Goal: Task Accomplishment & Management: Manage account settings

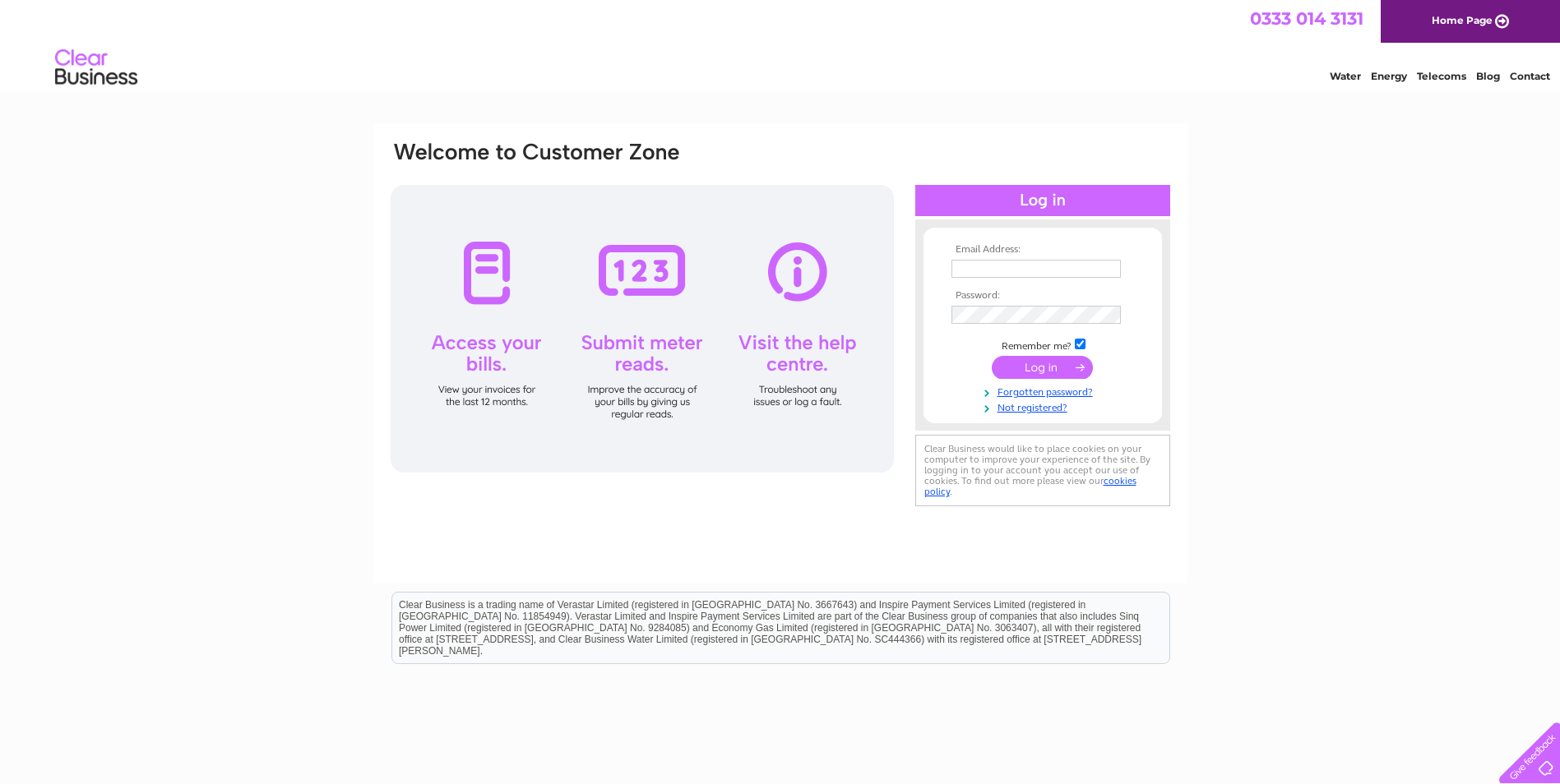
type input "[EMAIL_ADDRESS][DOMAIN_NAME]"
click at [1052, 367] on input "submit" at bounding box center [1042, 367] width 101 height 23
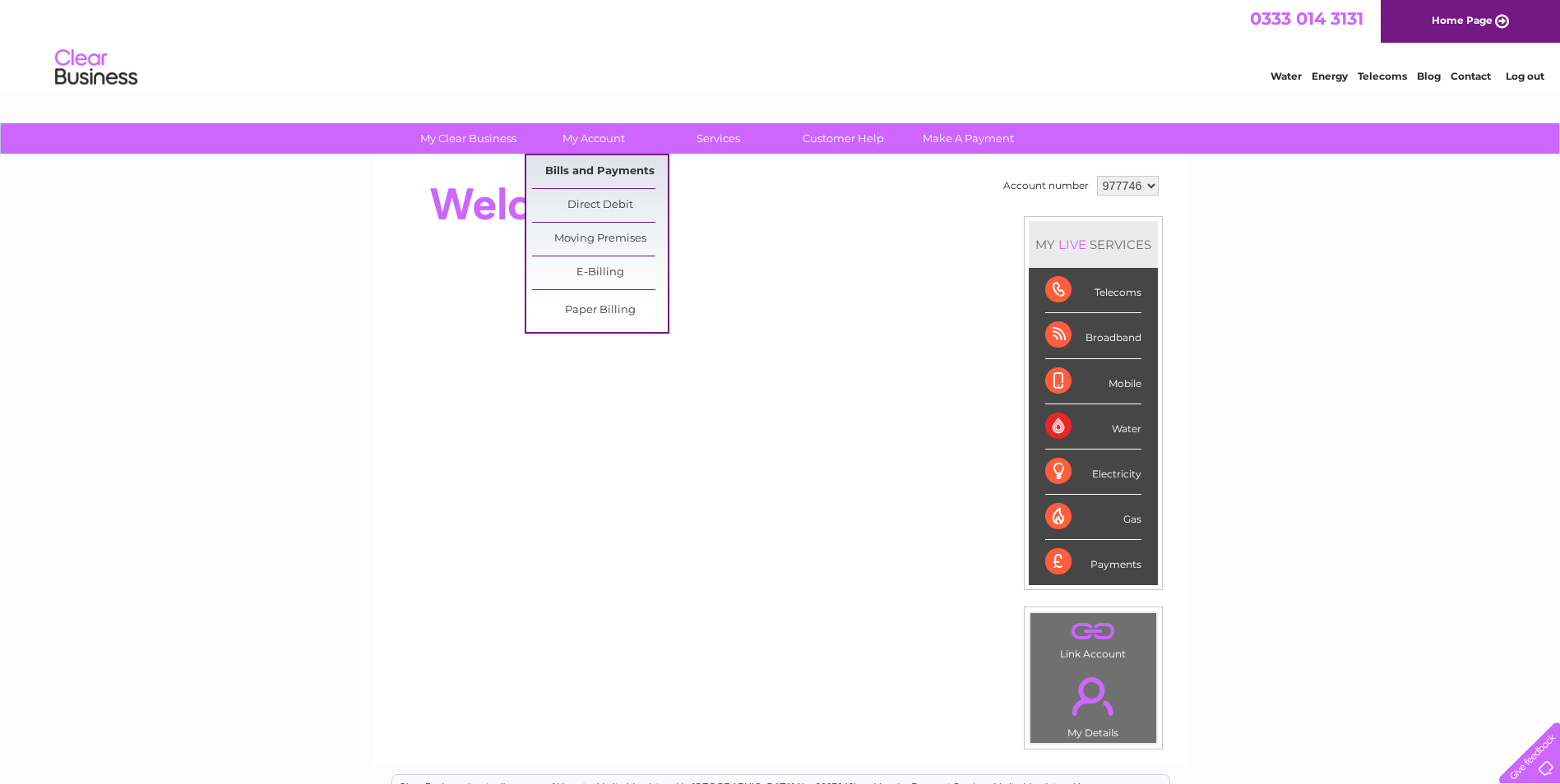
click at [584, 170] on link "Bills and Payments" at bounding box center [600, 172] width 136 height 33
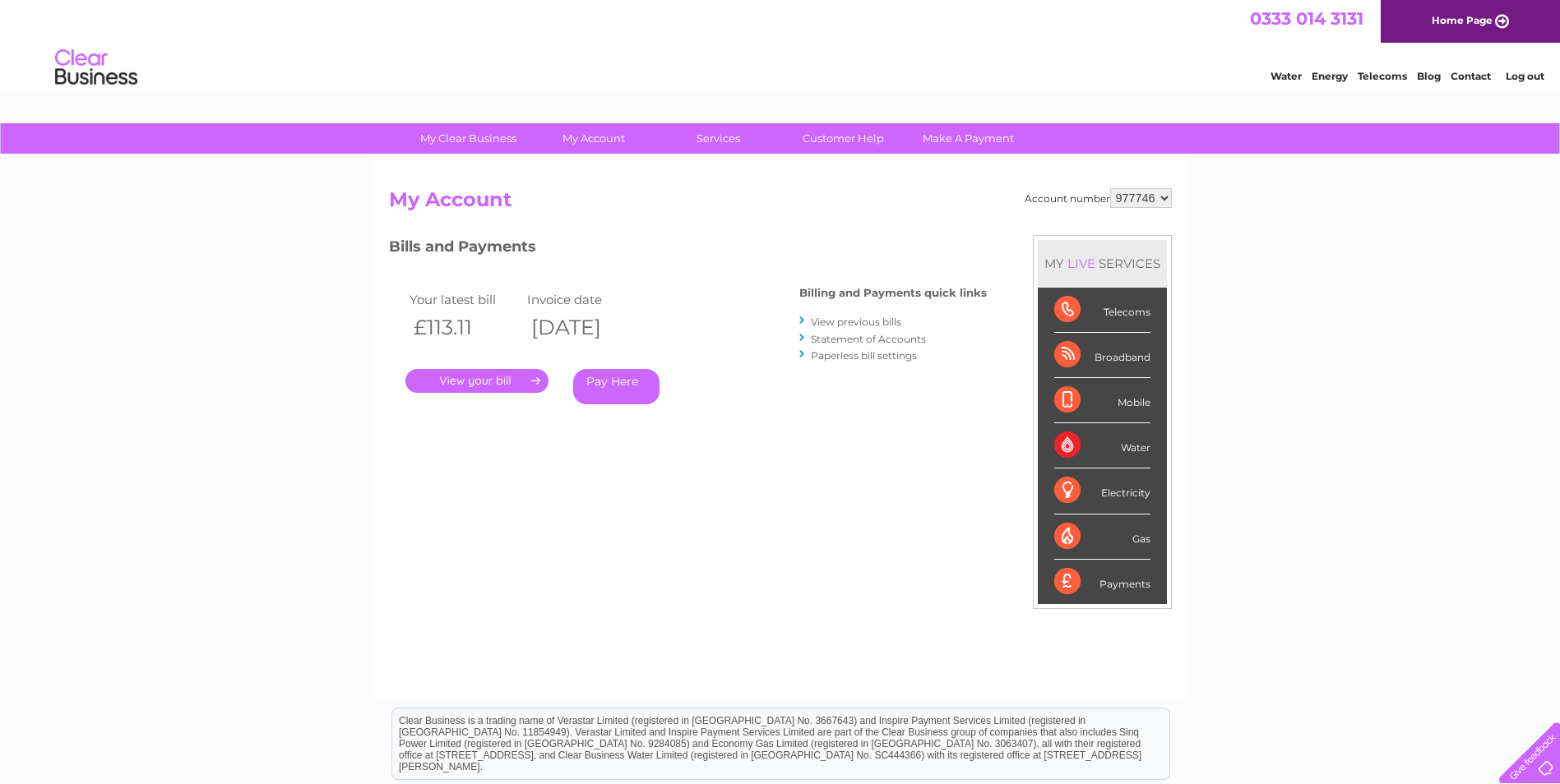
click at [484, 384] on link "." at bounding box center [477, 381] width 143 height 24
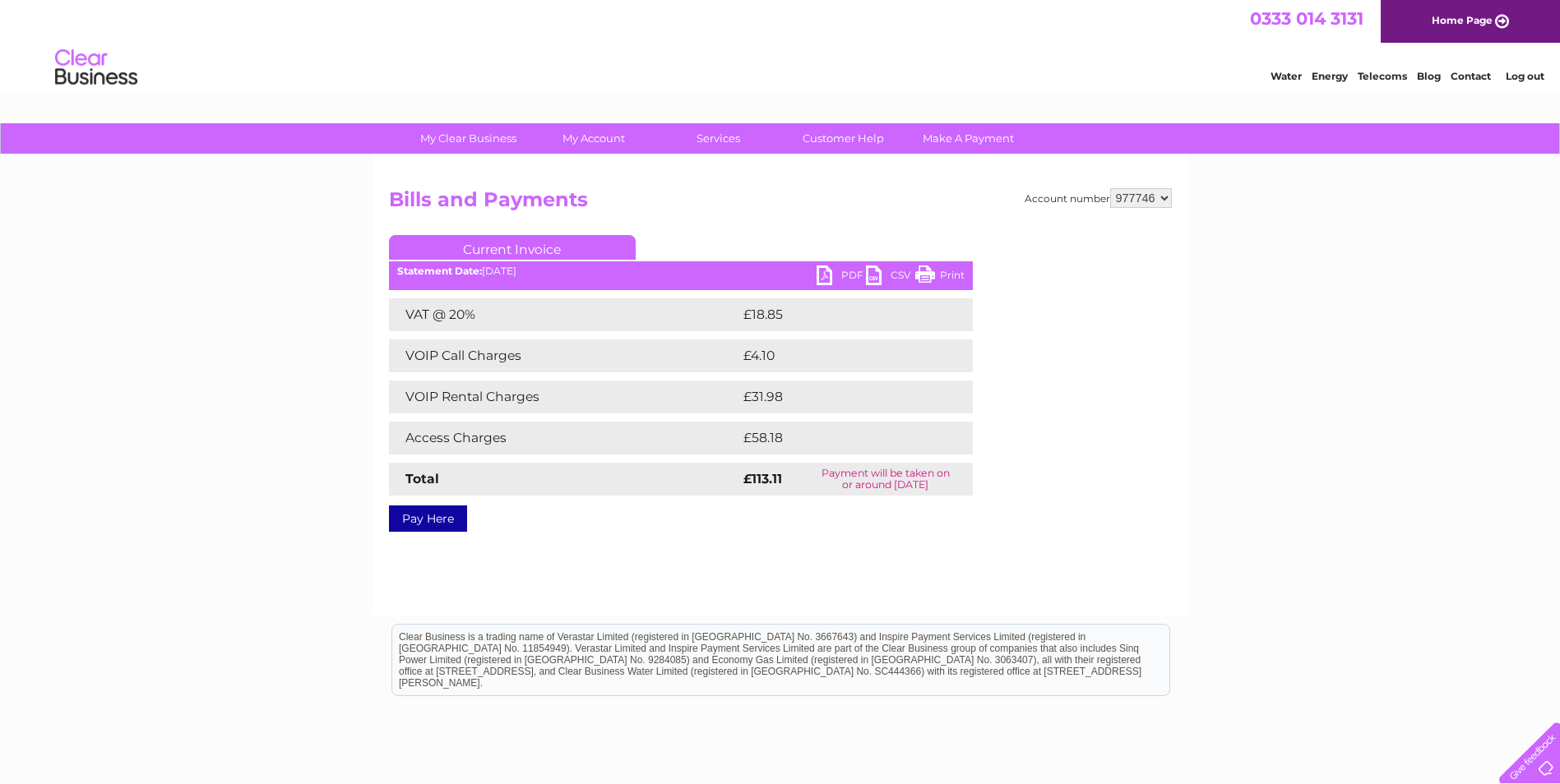
click at [846, 271] on link "PDF" at bounding box center [841, 278] width 49 height 24
